Goal: Task Accomplishment & Management: Use online tool/utility

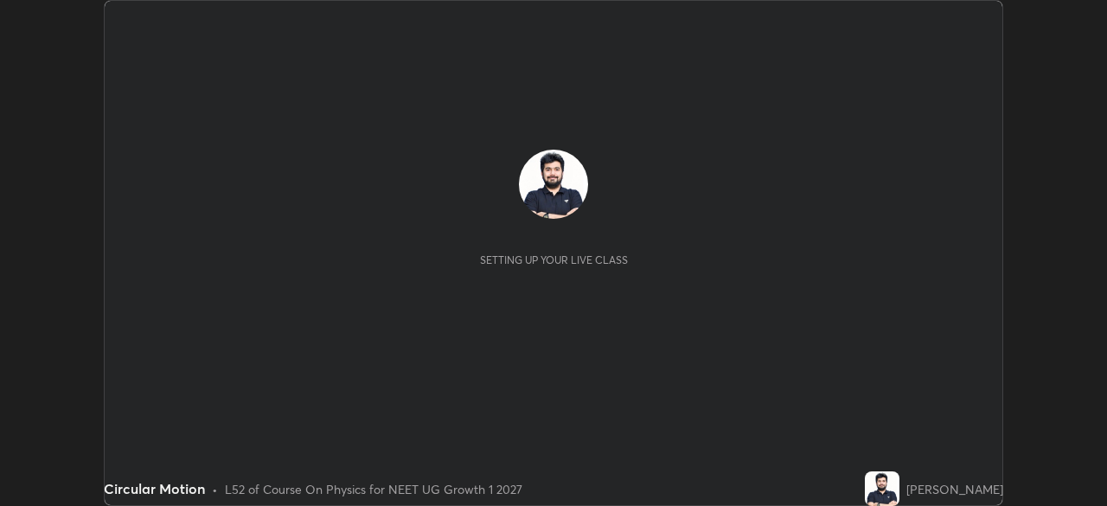
scroll to position [506, 1106]
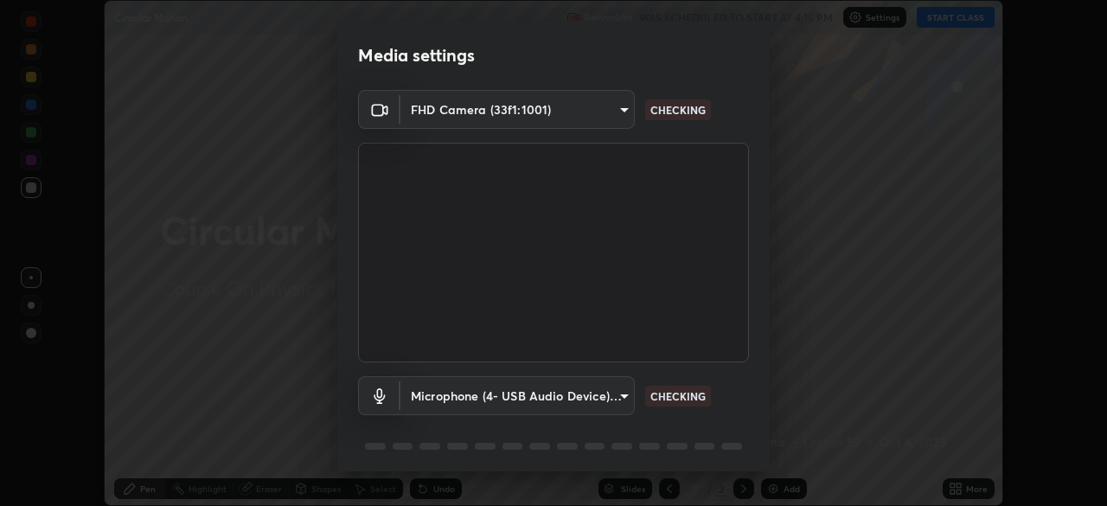
type input "27782adc23e2fb2e9a25af94410cad793eda472e13505a4e640454b7a0983fad"
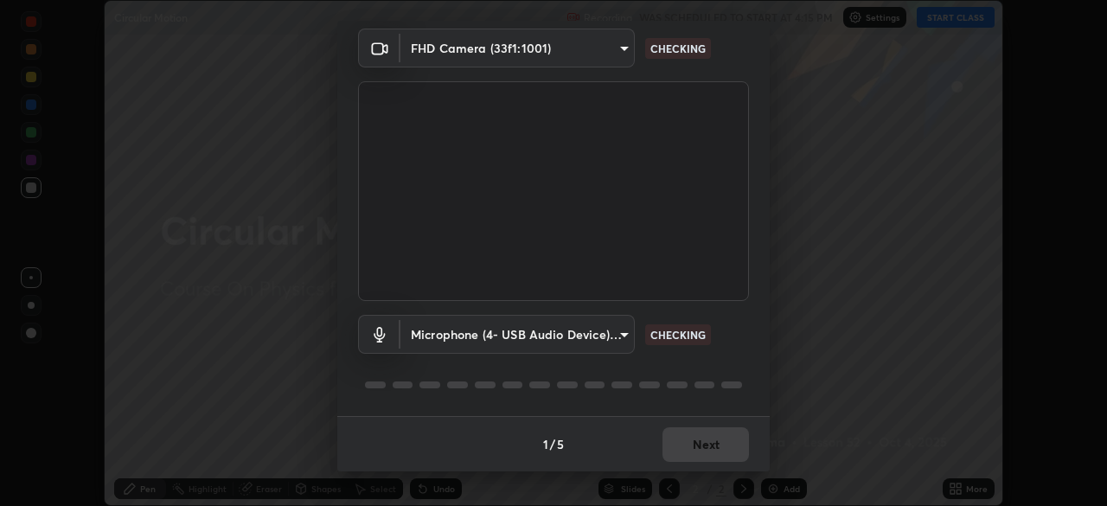
click at [619, 334] on body "Erase all Circular Motion Recording WAS SCHEDULED TO START AT 4:15 PM Settings …" at bounding box center [553, 253] width 1107 height 506
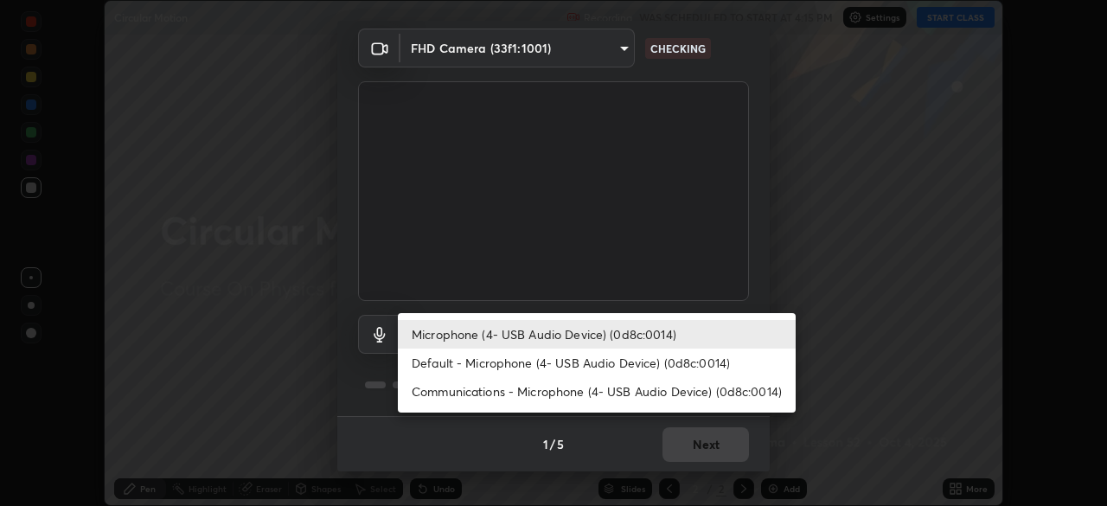
click at [619, 362] on li "Default - Microphone (4- USB Audio Device) (0d8c:0014)" at bounding box center [597, 363] width 398 height 29
type input "default"
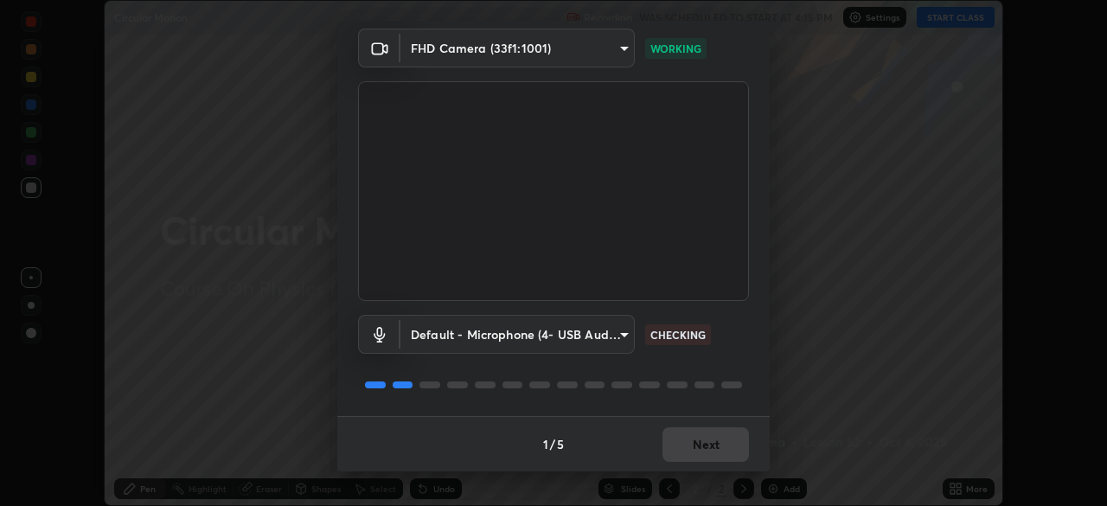
click at [729, 344] on div "Default - Microphone (4- USB Audio Device) (0d8c:0014) default CHECKING" at bounding box center [553, 334] width 391 height 39
click at [716, 446] on button "Next" at bounding box center [706, 444] width 87 height 35
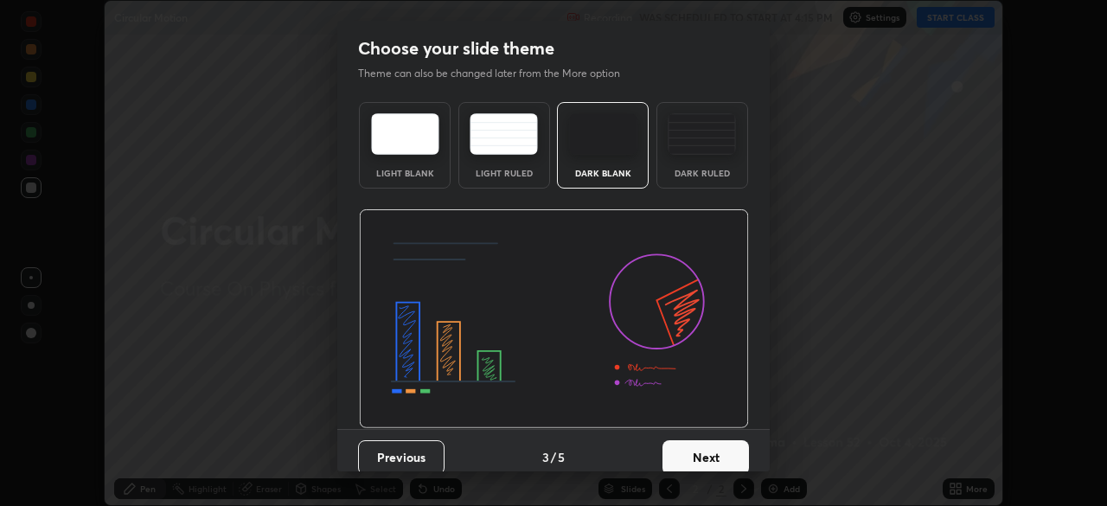
click at [727, 446] on button "Next" at bounding box center [706, 457] width 87 height 35
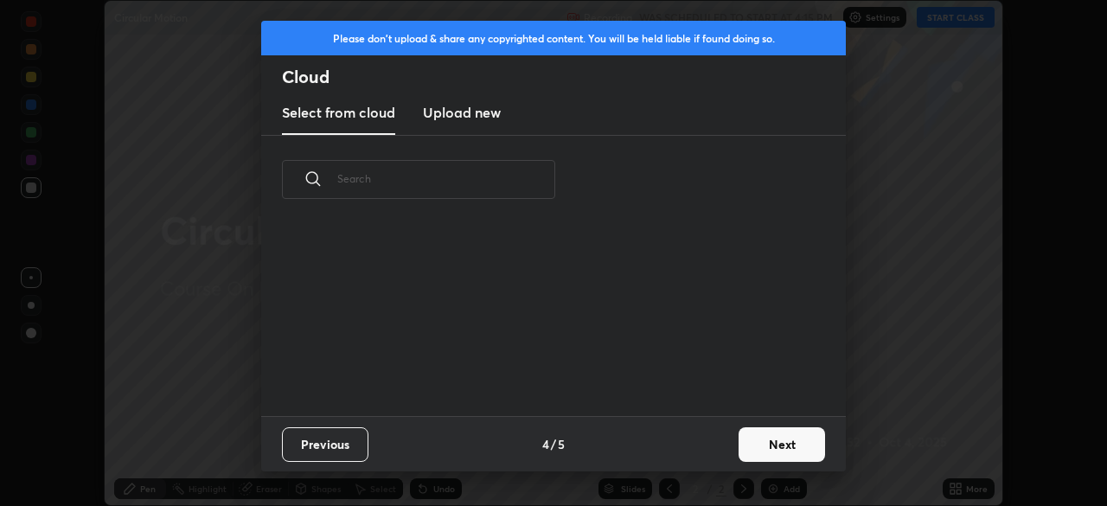
click at [753, 445] on button "Next" at bounding box center [782, 444] width 87 height 35
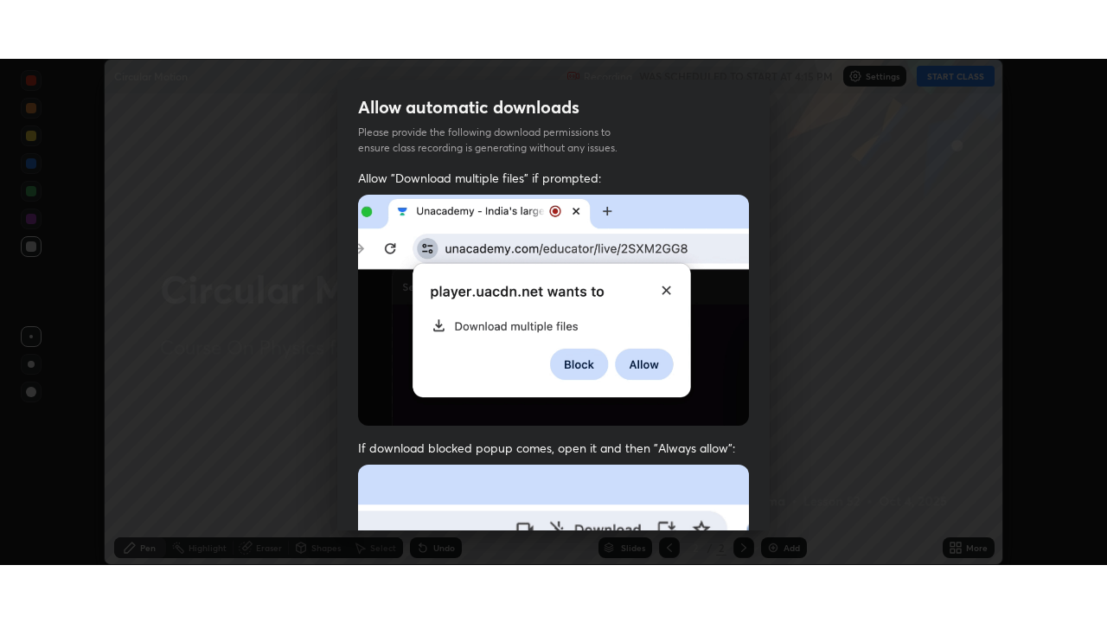
scroll to position [414, 0]
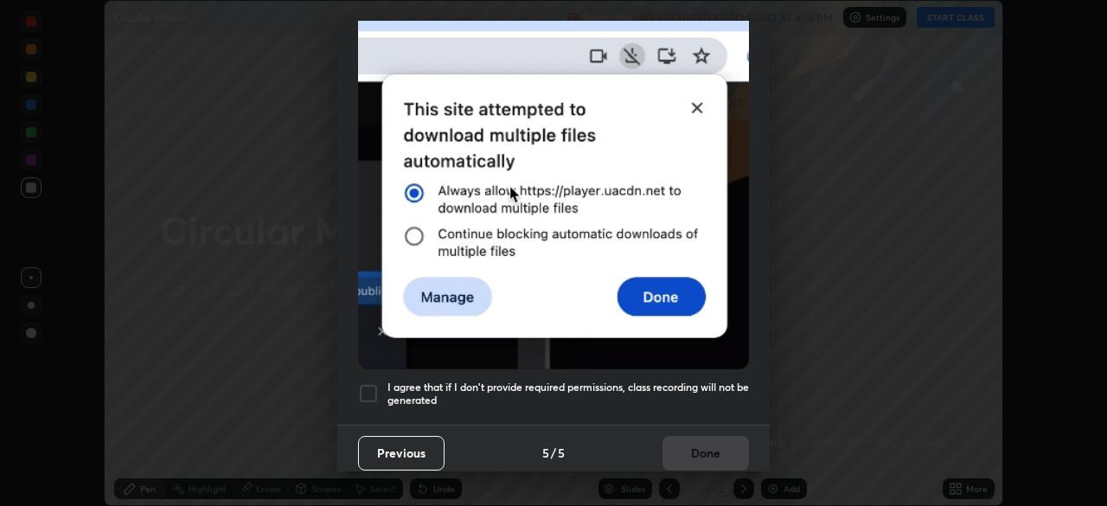
click at [364, 383] on div at bounding box center [368, 393] width 21 height 21
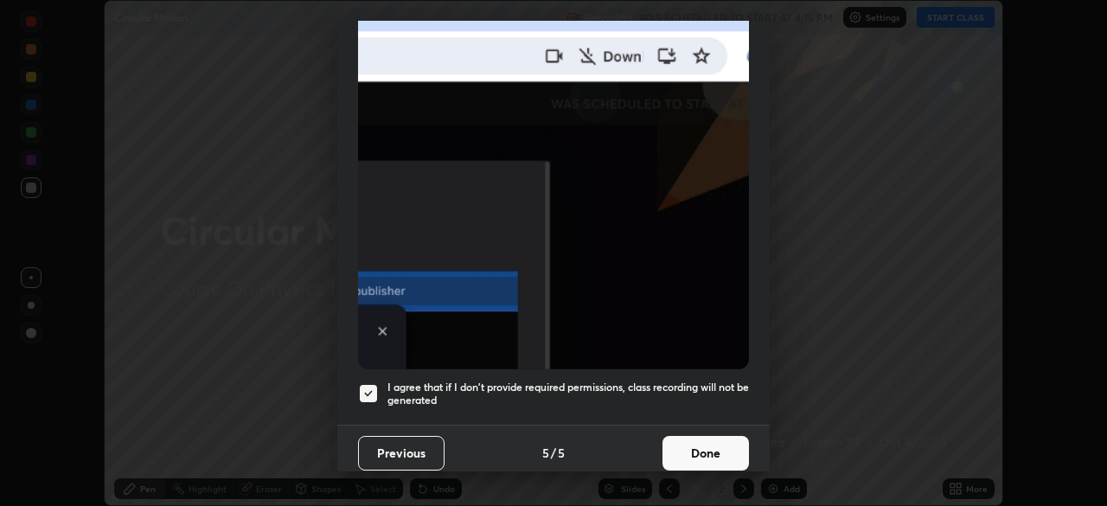
click at [699, 439] on button "Done" at bounding box center [706, 453] width 87 height 35
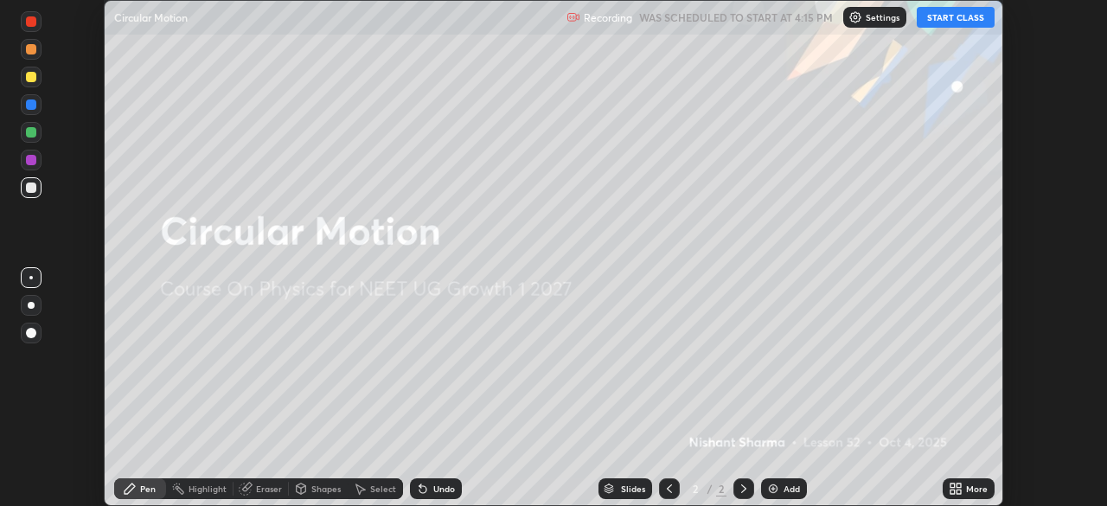
click at [952, 19] on button "START CLASS" at bounding box center [956, 17] width 78 height 21
click at [971, 487] on div "More" at bounding box center [977, 488] width 22 height 9
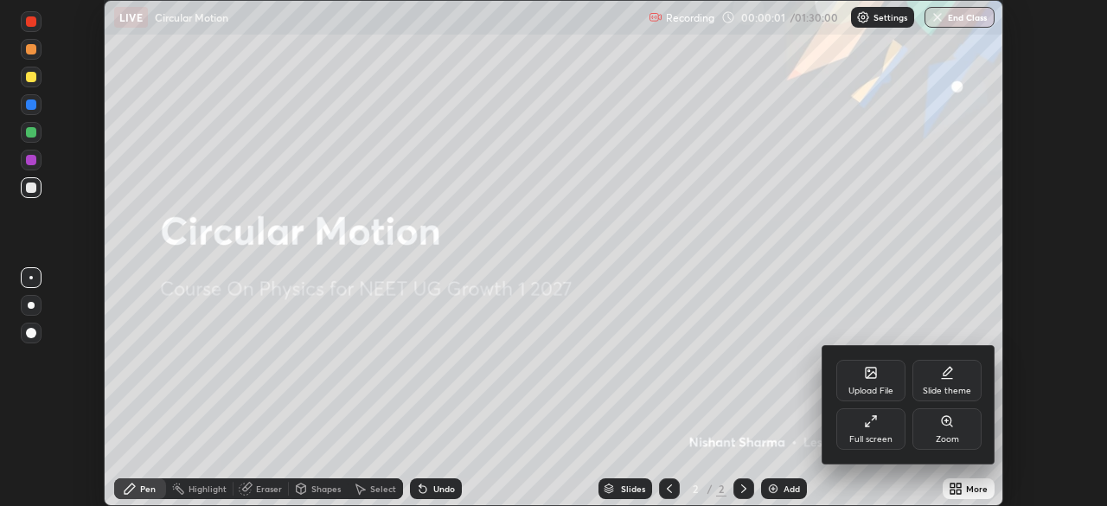
click at [875, 427] on icon at bounding box center [871, 421] width 14 height 14
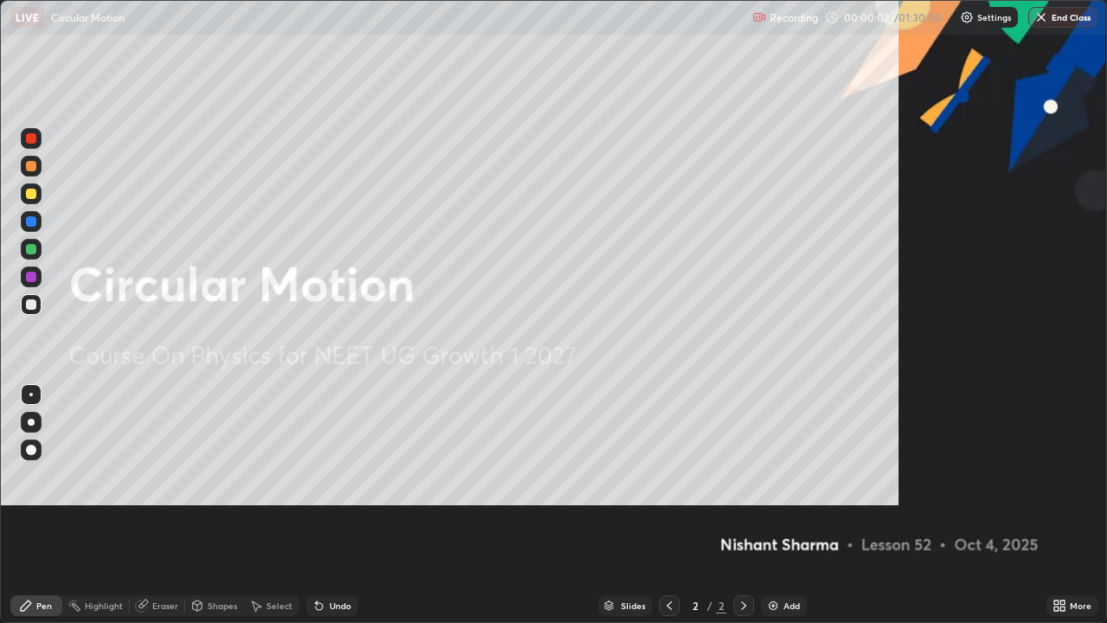
scroll to position [623, 1107]
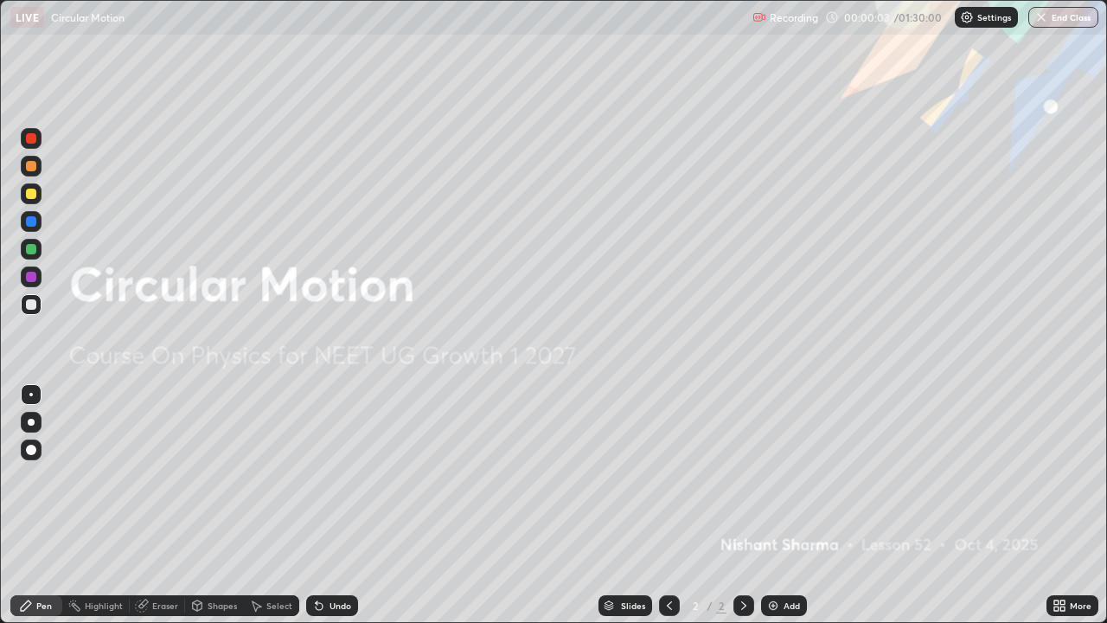
click at [786, 505] on div "Add" at bounding box center [792, 605] width 16 height 9
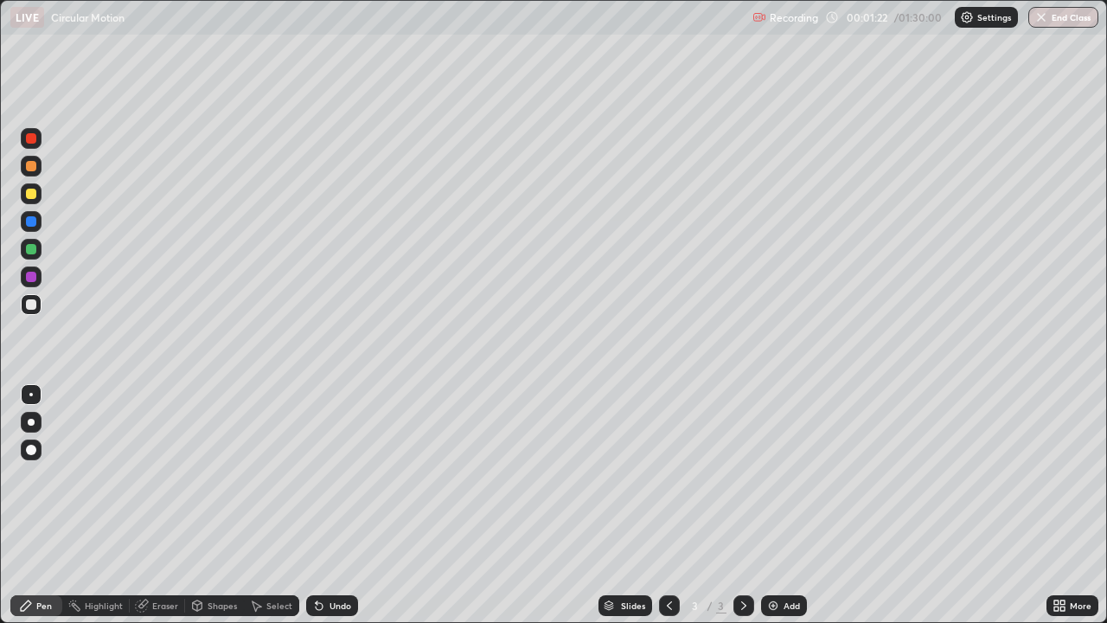
click at [337, 505] on div "Undo" at bounding box center [341, 605] width 22 height 9
click at [333, 505] on div "Undo" at bounding box center [332, 605] width 52 height 21
click at [332, 505] on div "Undo" at bounding box center [341, 605] width 22 height 9
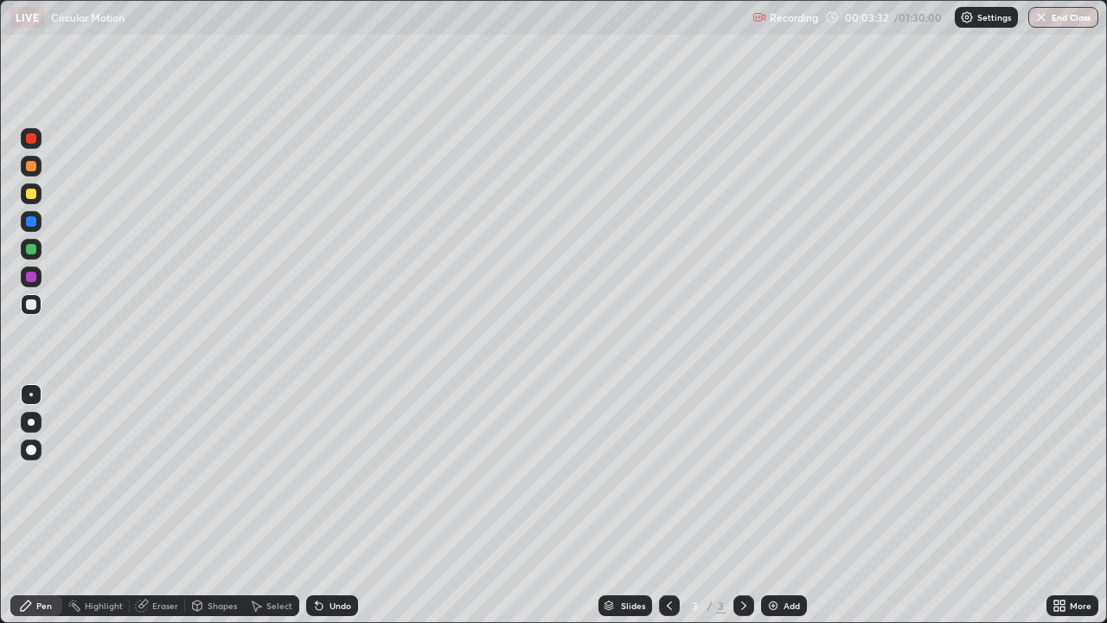
click at [784, 505] on div "Add" at bounding box center [792, 605] width 16 height 9
click at [669, 505] on icon at bounding box center [670, 606] width 14 height 14
click at [744, 505] on icon at bounding box center [744, 606] width 14 height 14
click at [779, 505] on div "Add" at bounding box center [784, 605] width 46 height 21
click at [775, 505] on img at bounding box center [773, 606] width 14 height 14
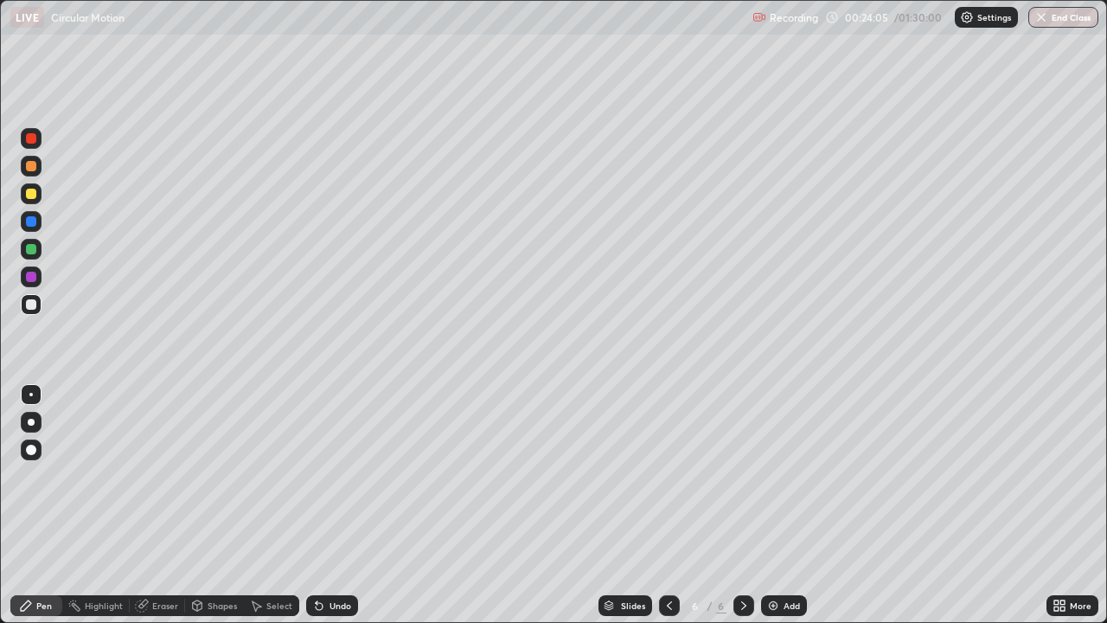
click at [37, 193] on div at bounding box center [31, 193] width 21 height 21
click at [784, 505] on div "Add" at bounding box center [792, 605] width 16 height 9
click at [32, 304] on div at bounding box center [31, 304] width 10 height 10
click at [784, 505] on div "Add" at bounding box center [792, 605] width 16 height 9
click at [157, 505] on div "Eraser" at bounding box center [165, 605] width 26 height 9
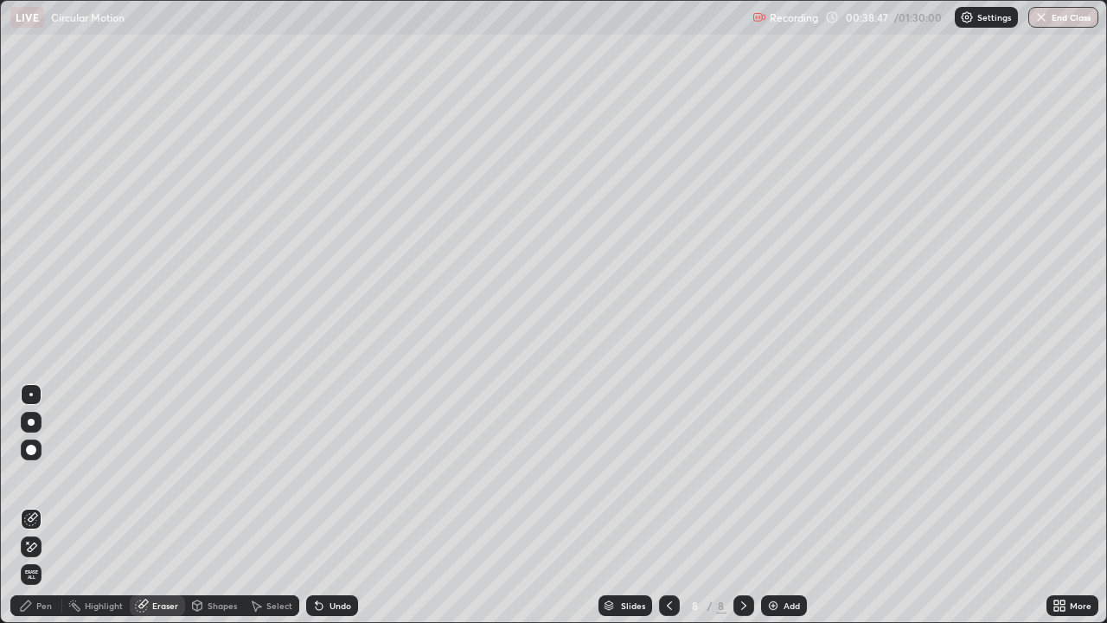
click at [47, 505] on div "Pen" at bounding box center [44, 605] width 16 height 9
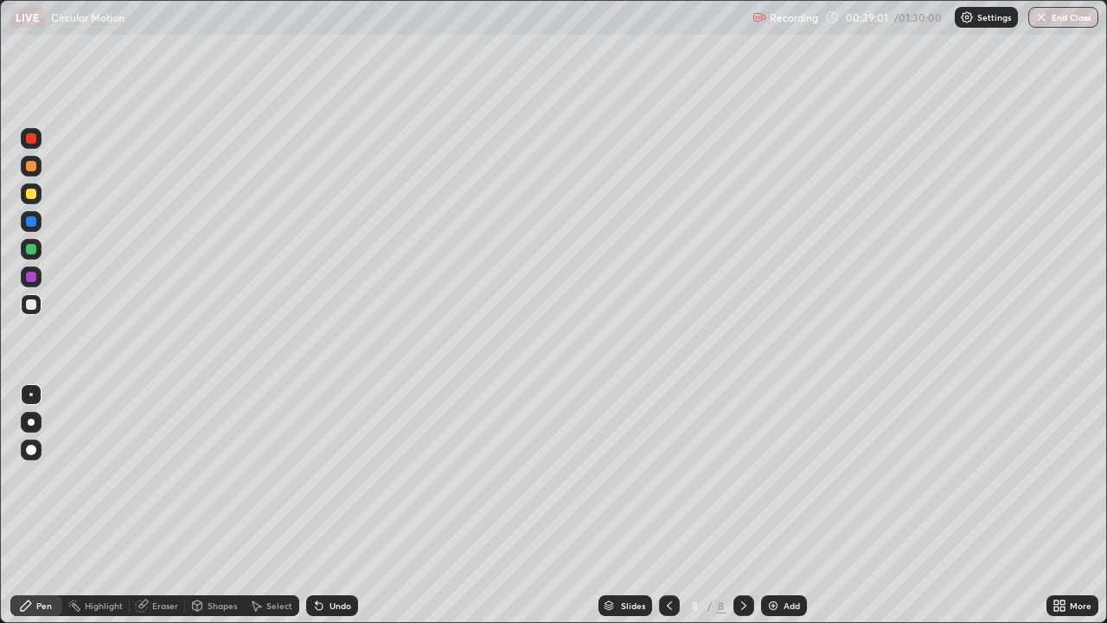
click at [167, 505] on div "Eraser" at bounding box center [165, 605] width 26 height 9
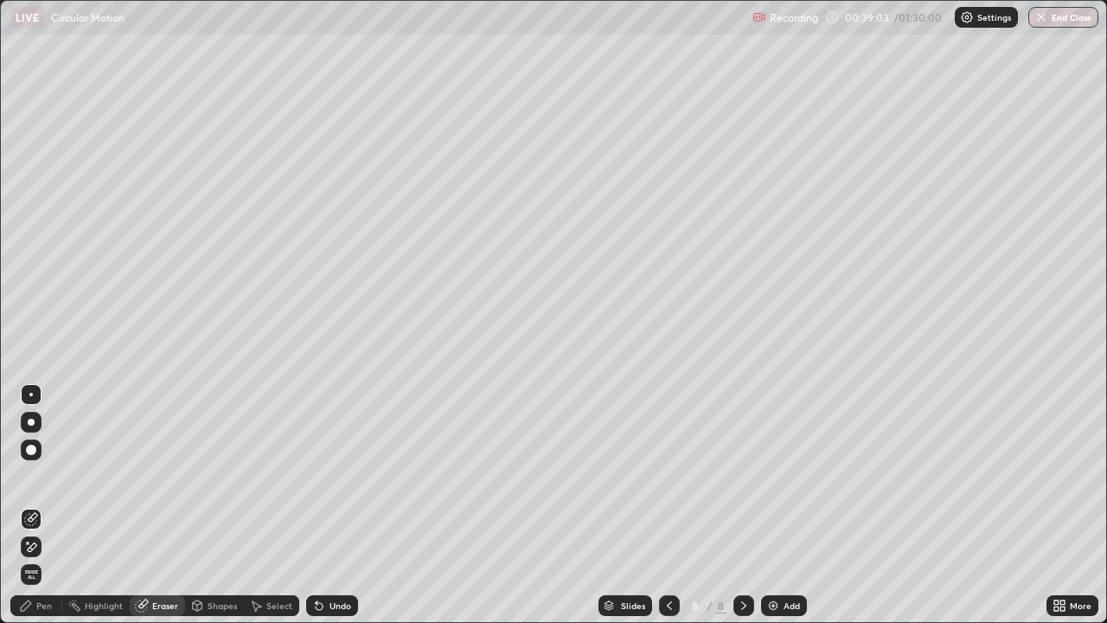
click at [39, 505] on div "Pen" at bounding box center [44, 605] width 16 height 9
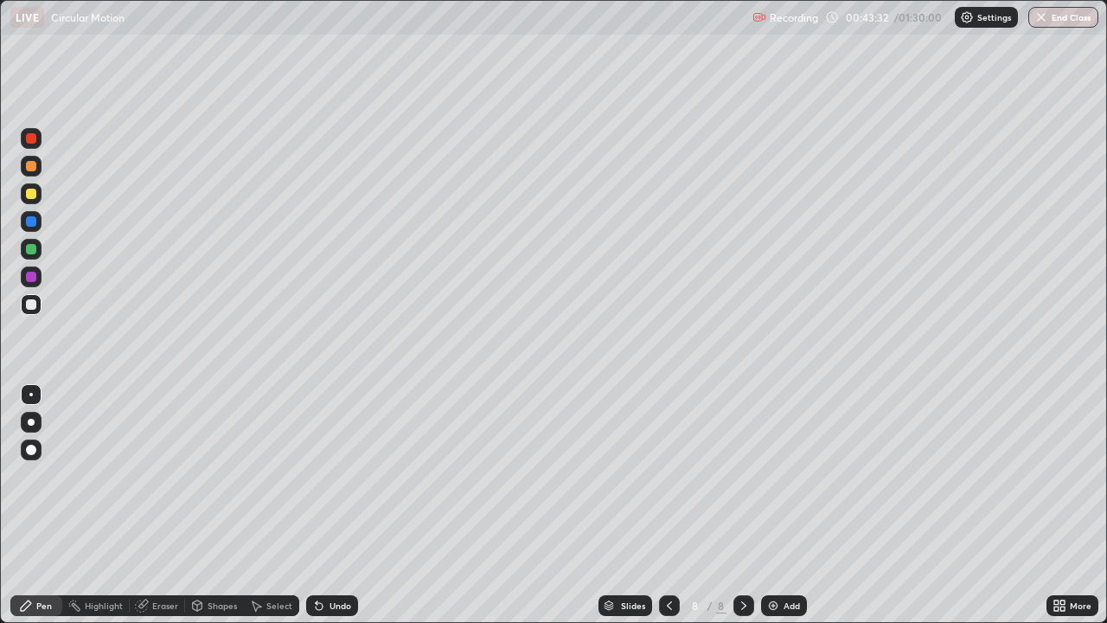
click at [779, 505] on div "Add" at bounding box center [784, 605] width 46 height 21
click at [775, 505] on img at bounding box center [773, 606] width 14 height 14
click at [676, 505] on div at bounding box center [668, 605] width 21 height 21
click at [737, 505] on icon at bounding box center [744, 606] width 14 height 14
click at [168, 505] on div "Eraser" at bounding box center [165, 605] width 26 height 9
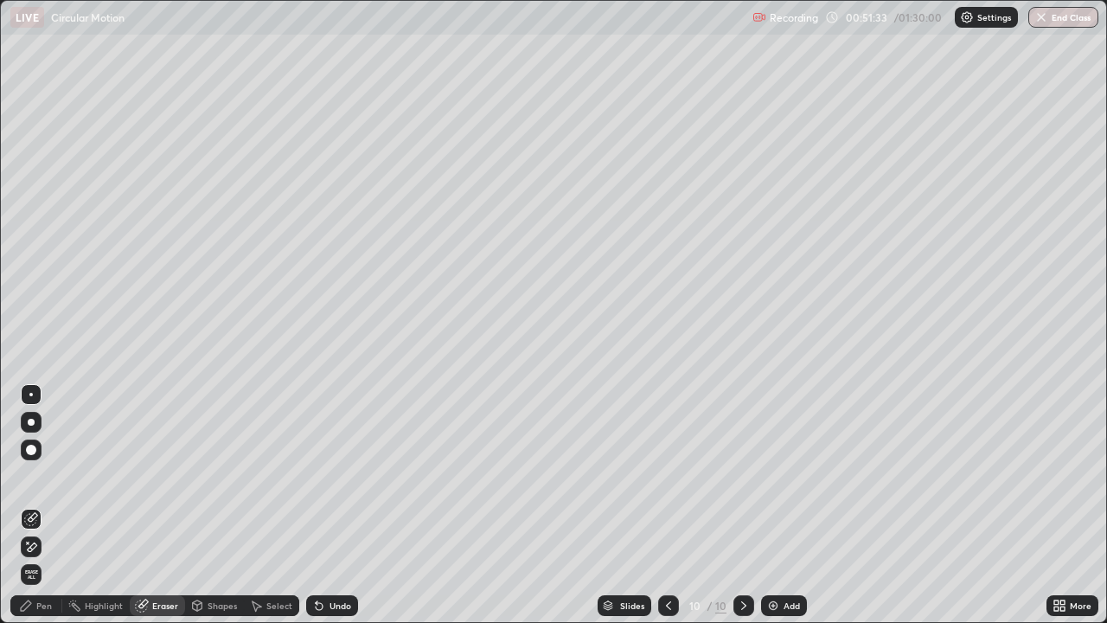
click at [40, 505] on div at bounding box center [31, 546] width 21 height 21
click at [44, 505] on div "Pen" at bounding box center [44, 605] width 16 height 9
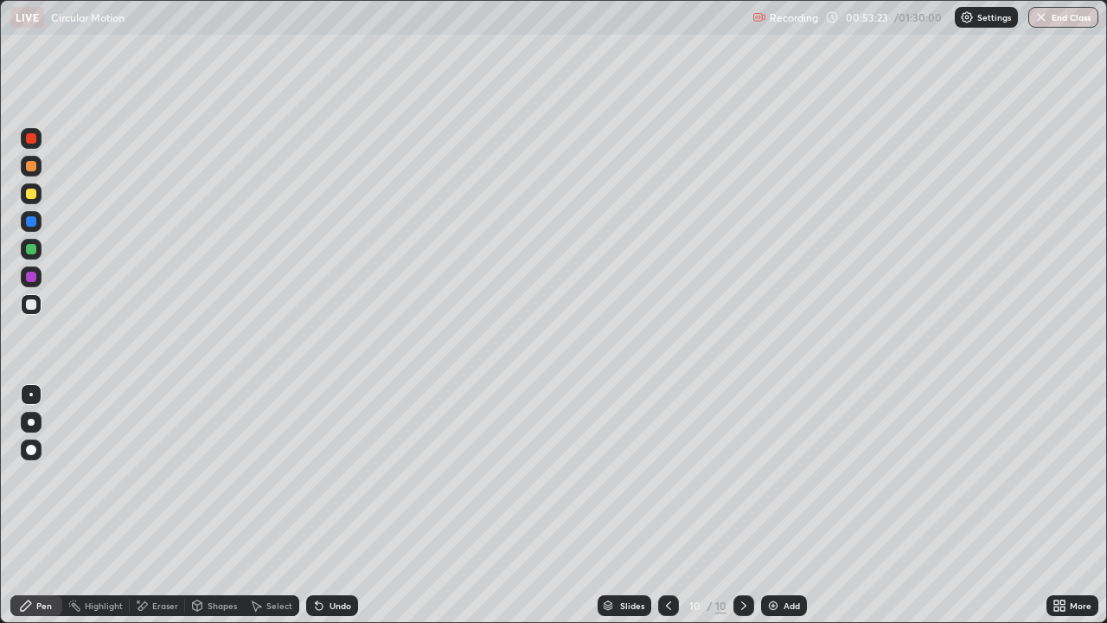
click at [772, 505] on img at bounding box center [773, 606] width 14 height 14
click at [339, 505] on div "Undo" at bounding box center [341, 605] width 22 height 9
click at [343, 505] on div "Undo" at bounding box center [341, 605] width 22 height 9
click at [152, 505] on div "Eraser" at bounding box center [165, 605] width 26 height 9
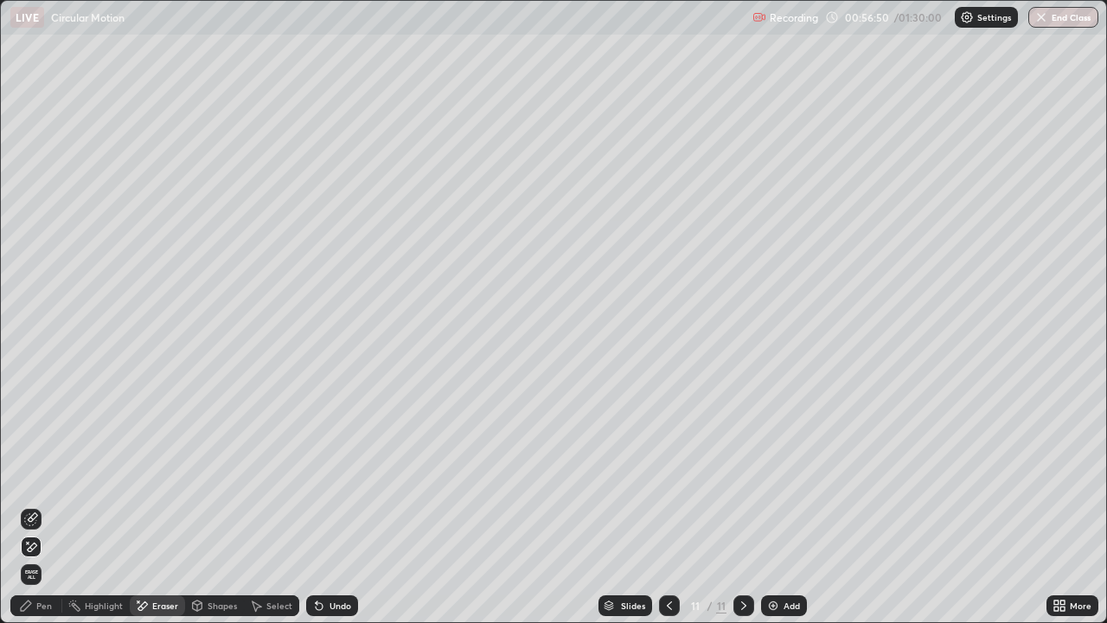
click at [28, 505] on icon at bounding box center [33, 517] width 10 height 9
click at [35, 505] on div "Pen" at bounding box center [36, 605] width 52 height 21
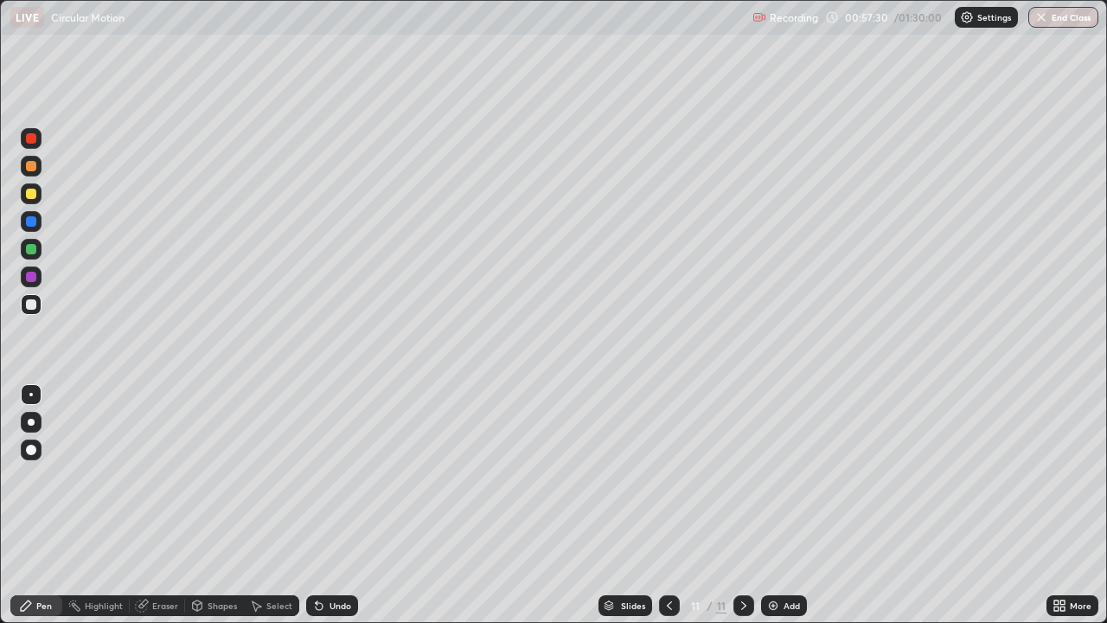
click at [164, 505] on div "Eraser" at bounding box center [165, 605] width 26 height 9
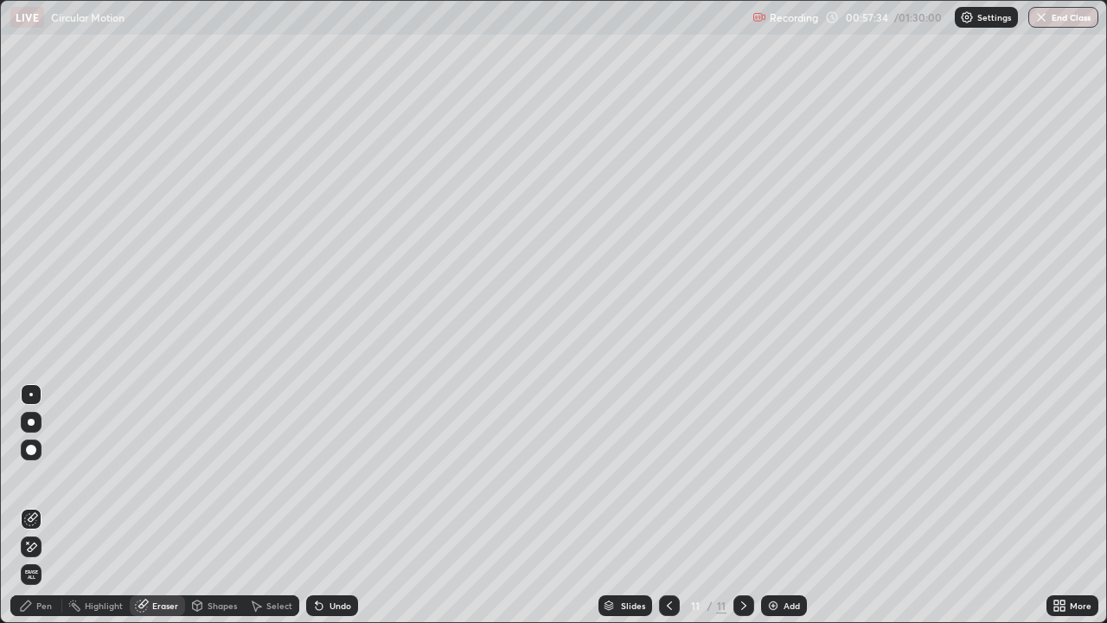
click at [30, 505] on icon at bounding box center [26, 606] width 14 height 14
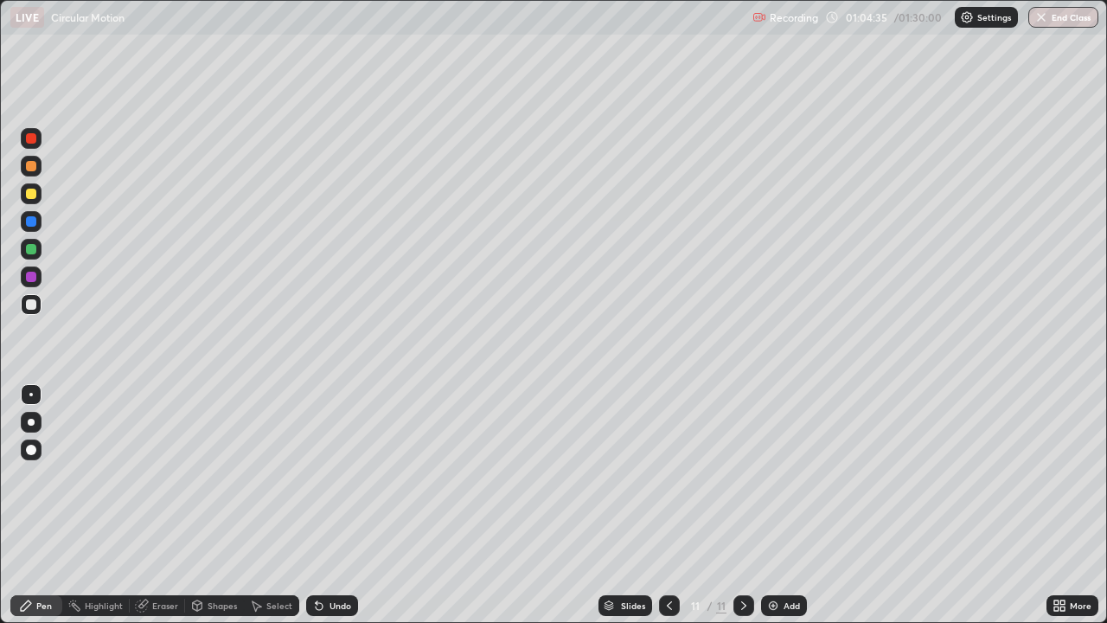
click at [326, 505] on div "Undo" at bounding box center [332, 605] width 52 height 21
click at [329, 505] on div "Undo" at bounding box center [332, 605] width 52 height 21
click at [790, 505] on div "Add" at bounding box center [792, 605] width 16 height 9
click at [324, 505] on div "Undo" at bounding box center [332, 605] width 52 height 21
click at [335, 505] on div "Undo" at bounding box center [341, 605] width 22 height 9
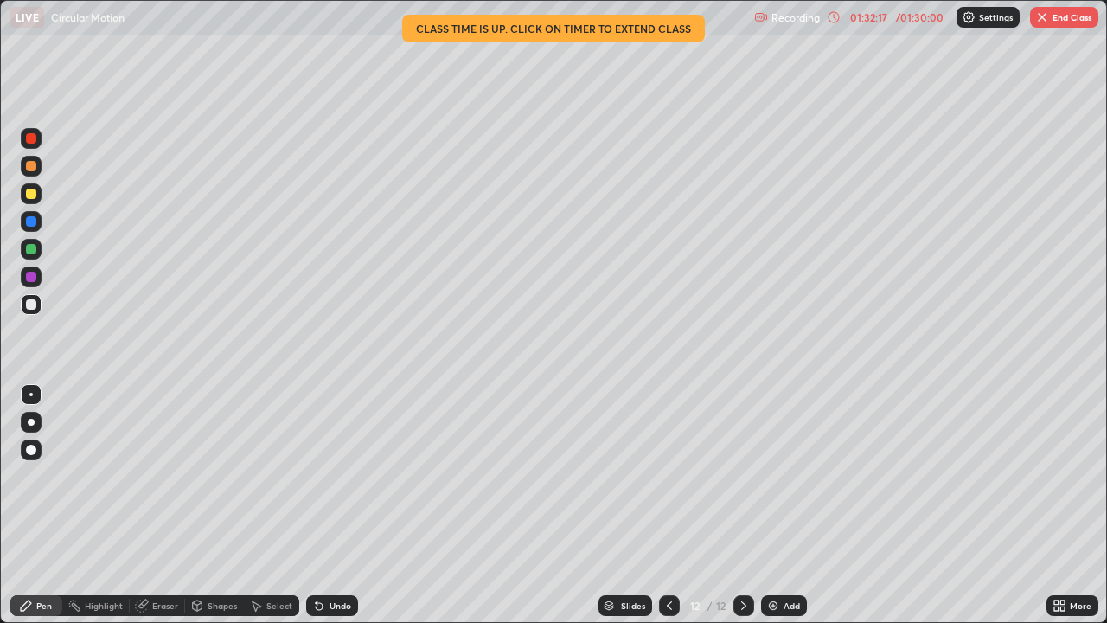
click at [1060, 19] on button "End Class" at bounding box center [1064, 17] width 68 height 21
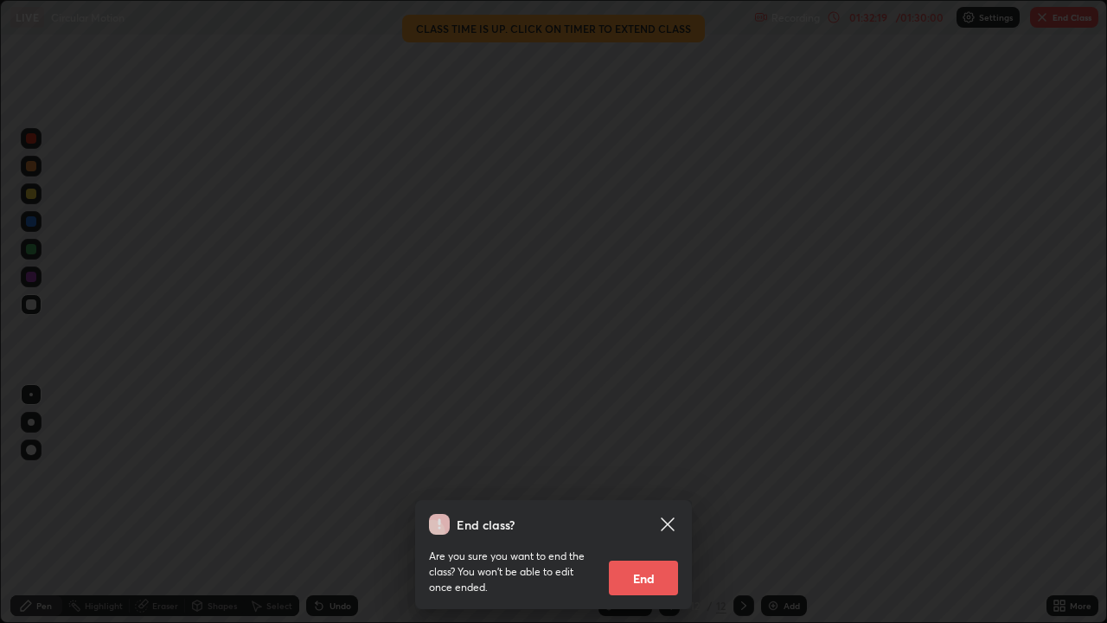
click at [643, 505] on button "End" at bounding box center [643, 578] width 69 height 35
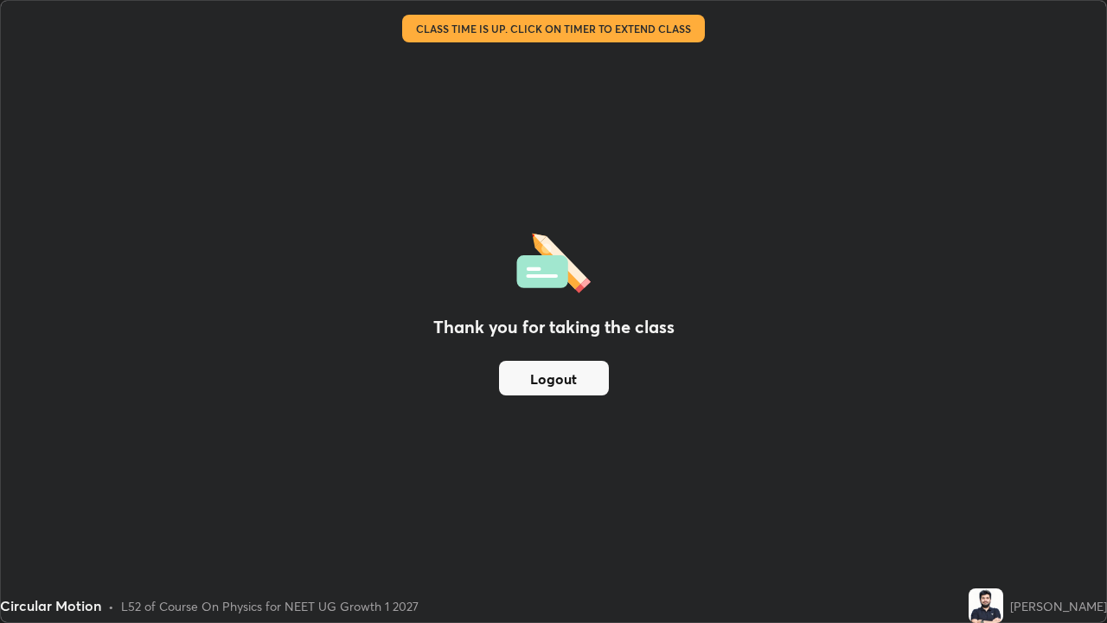
click at [584, 382] on button "Logout" at bounding box center [554, 378] width 110 height 35
